Goal: Information Seeking & Learning: Learn about a topic

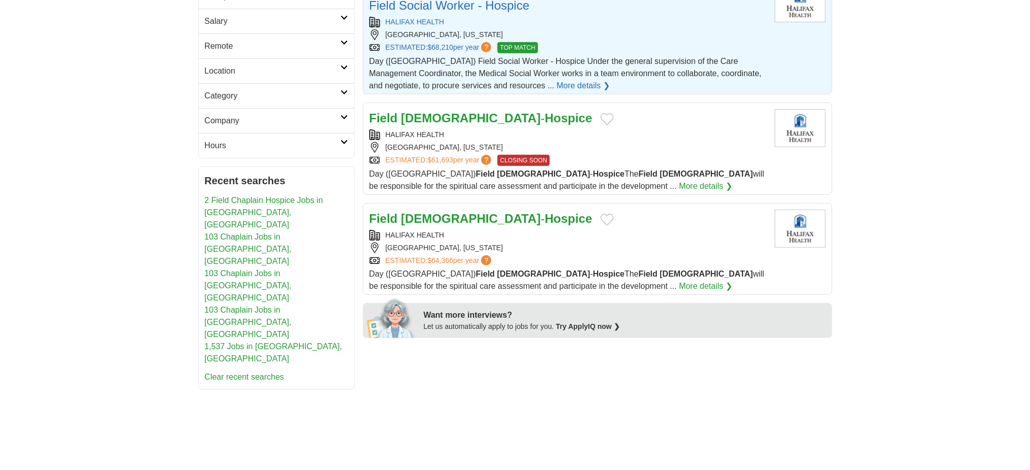
scroll to position [203, 0]
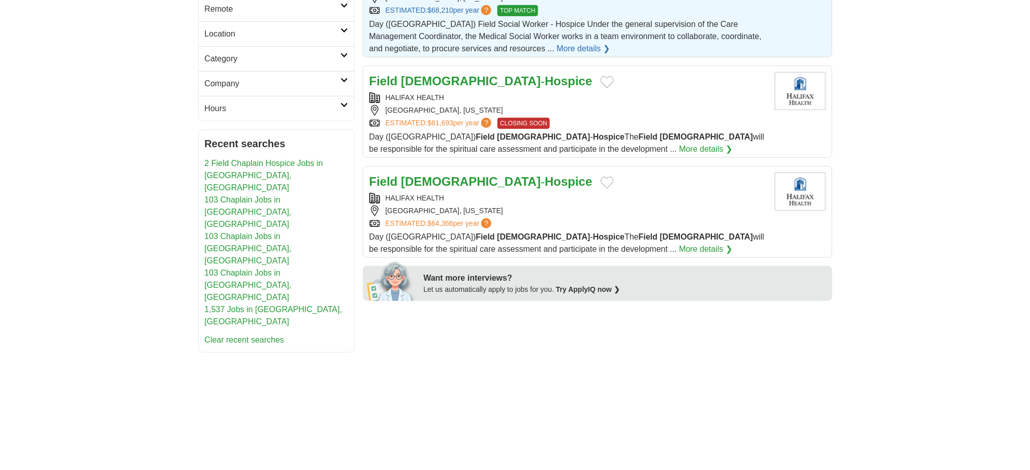
click at [441, 88] on strong "[DEMOGRAPHIC_DATA]" at bounding box center [471, 81] width 140 height 14
click at [547, 88] on strong "Hospice" at bounding box center [568, 81] width 47 height 14
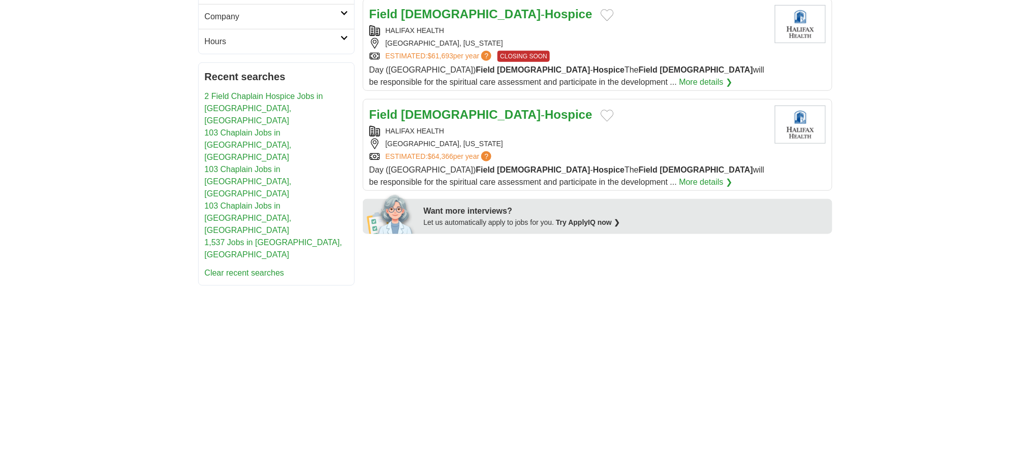
scroll to position [271, 0]
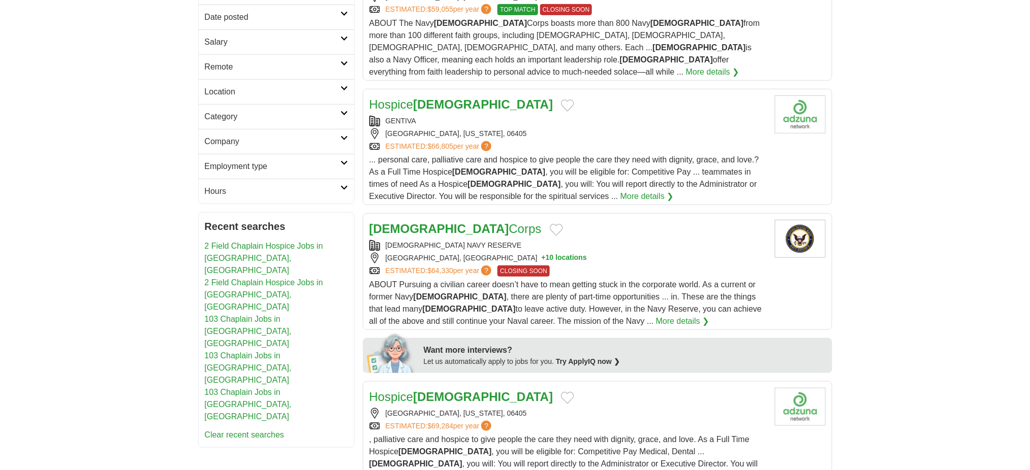
scroll to position [194, 0]
click at [454, 111] on strong "[DEMOGRAPHIC_DATA]" at bounding box center [483, 104] width 140 height 14
